Goal: Transaction & Acquisition: Subscribe to service/newsletter

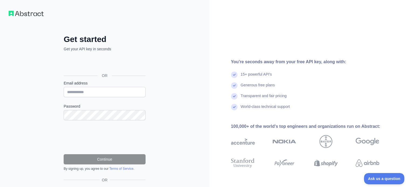
scroll to position [0, 0]
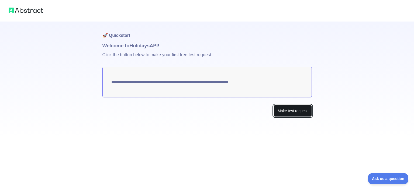
click at [287, 114] on button "Make test request" at bounding box center [293, 111] width 38 height 12
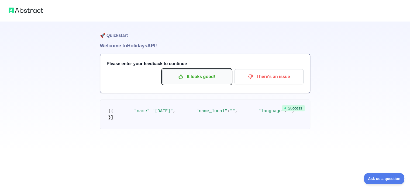
click at [208, 77] on p "It looks good!" at bounding box center [196, 76] width 61 height 9
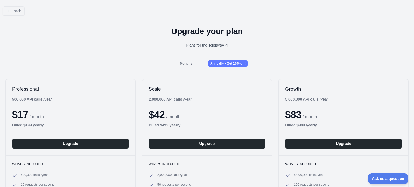
click at [190, 66] on div "Monthly" at bounding box center [186, 64] width 41 height 8
